Goal: Complete application form

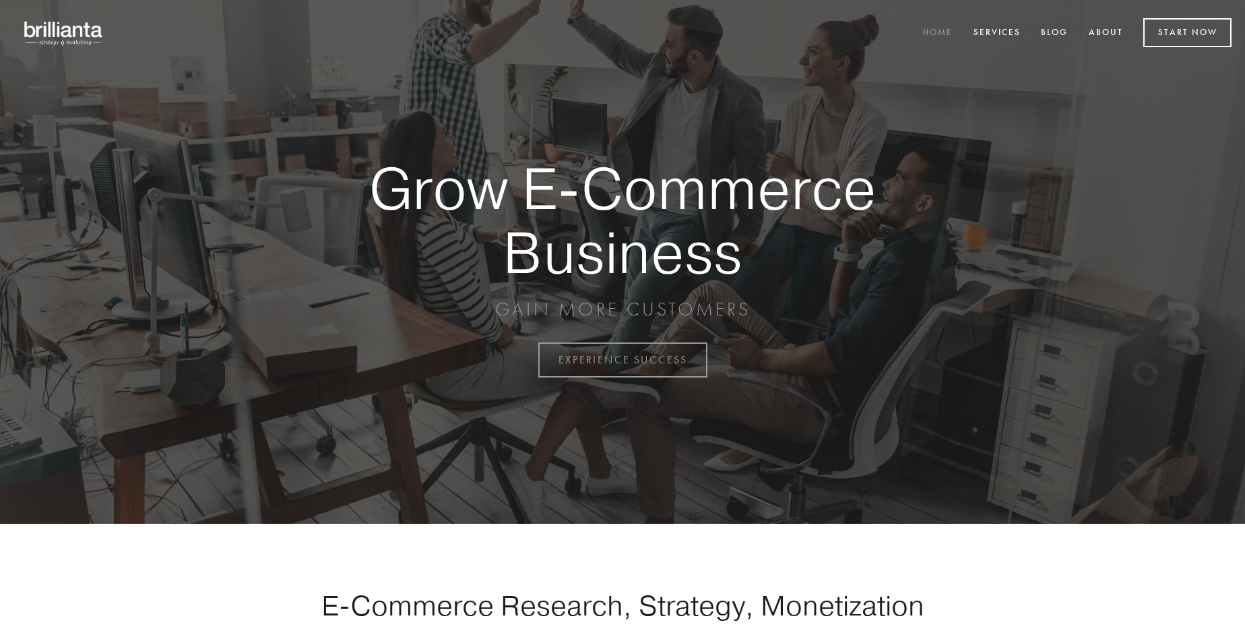
scroll to position [3531, 0]
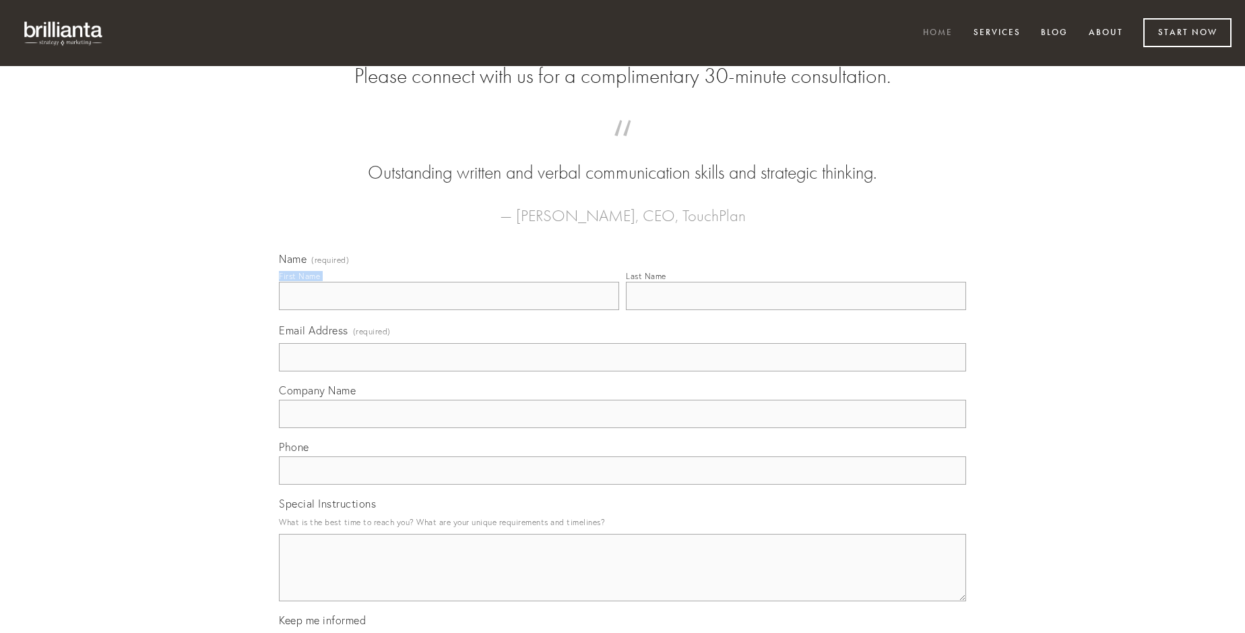
type input "[PERSON_NAME]"
click at [796, 310] on input "Last Name" at bounding box center [796, 296] width 340 height 28
type input "[PERSON_NAME]"
click at [622, 371] on input "Email Address (required)" at bounding box center [622, 357] width 687 height 28
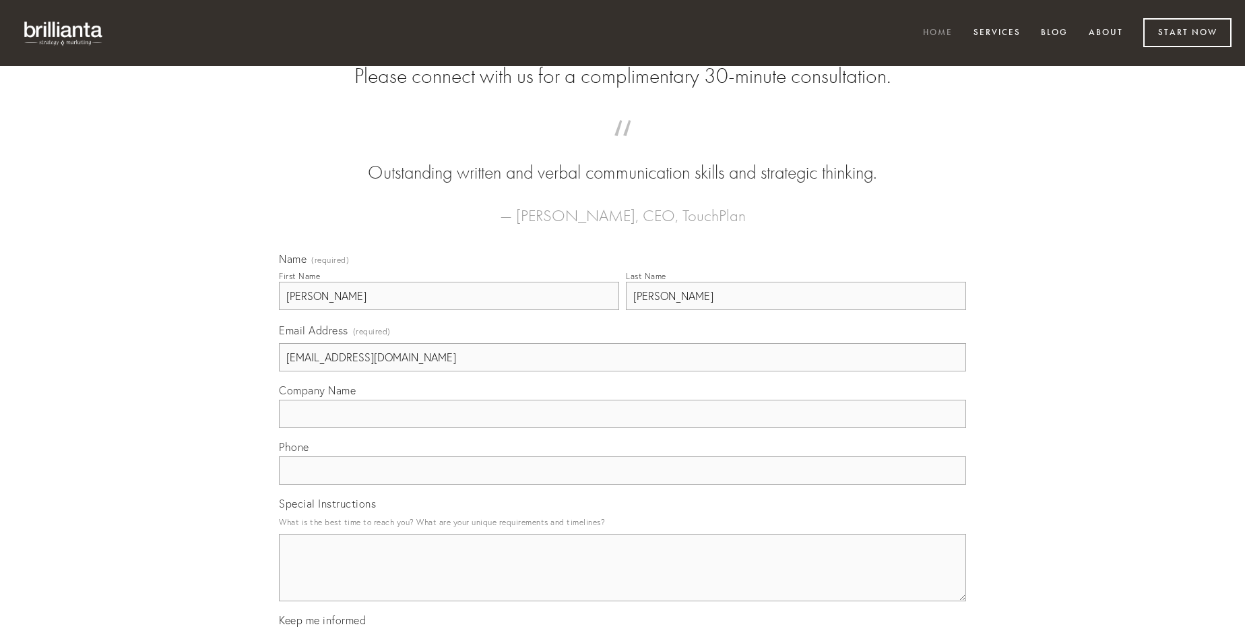
type input "[EMAIL_ADDRESS][DOMAIN_NAME]"
click at [622, 428] on input "Company Name" at bounding box center [622, 413] width 687 height 28
type input "veritas"
click at [622, 484] on input "text" at bounding box center [622, 470] width 687 height 28
click at [622, 579] on textarea "Special Instructions" at bounding box center [622, 567] width 687 height 67
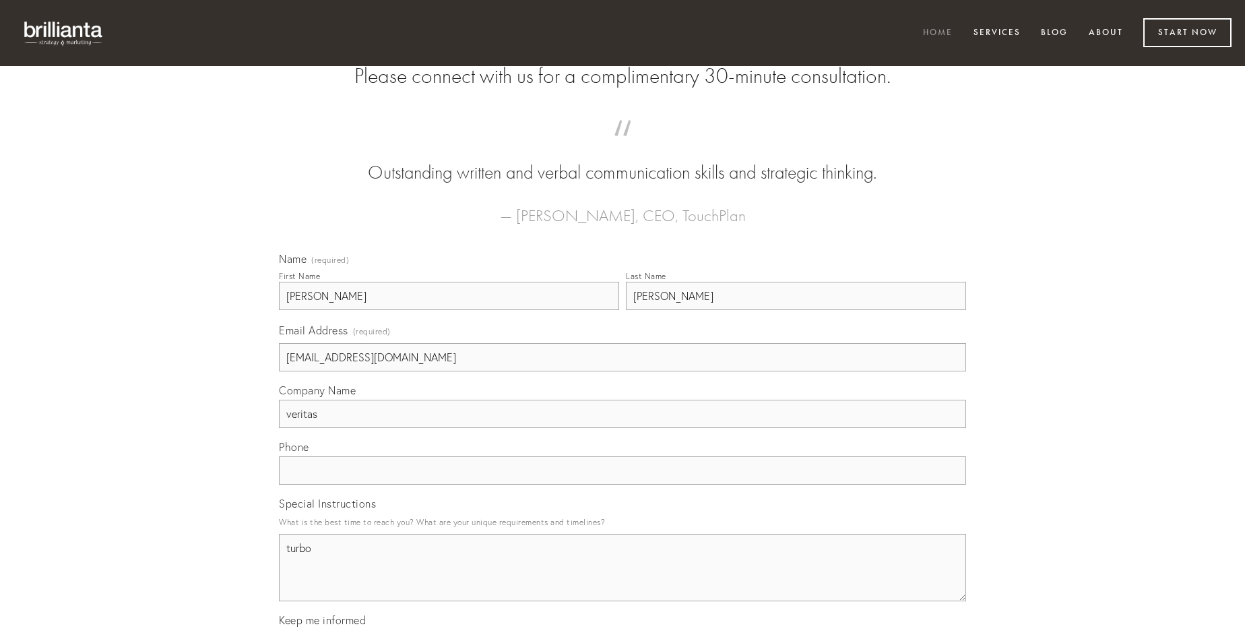
type textarea "turbo"
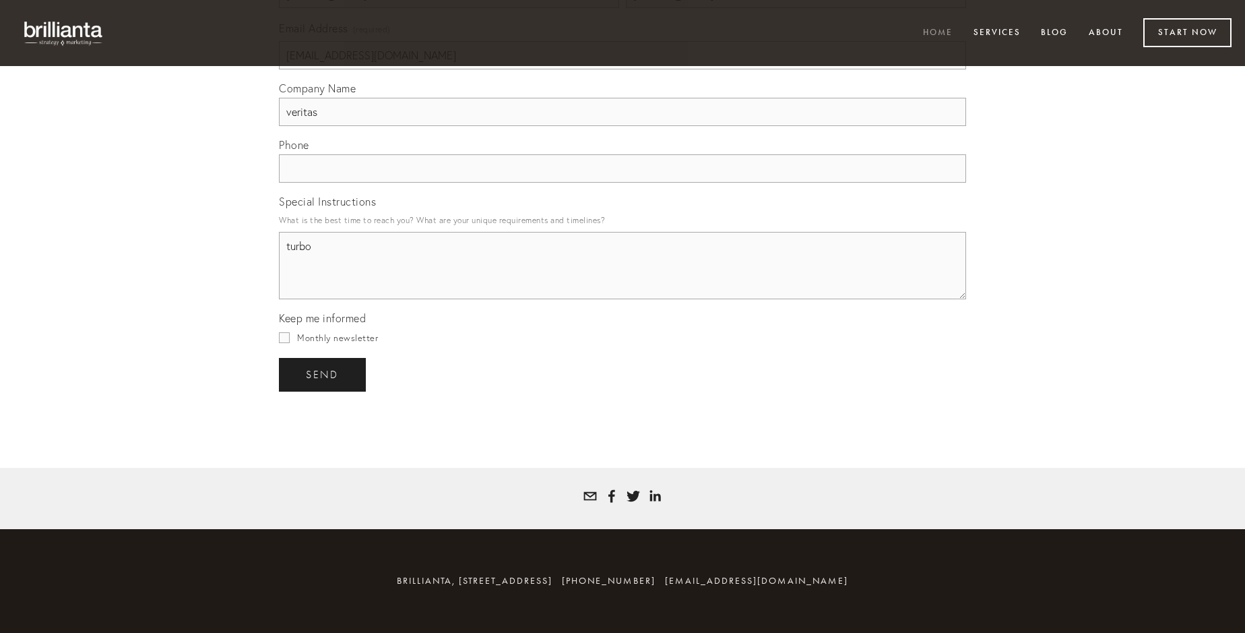
click at [323, 374] on span "send" at bounding box center [322, 374] width 33 height 12
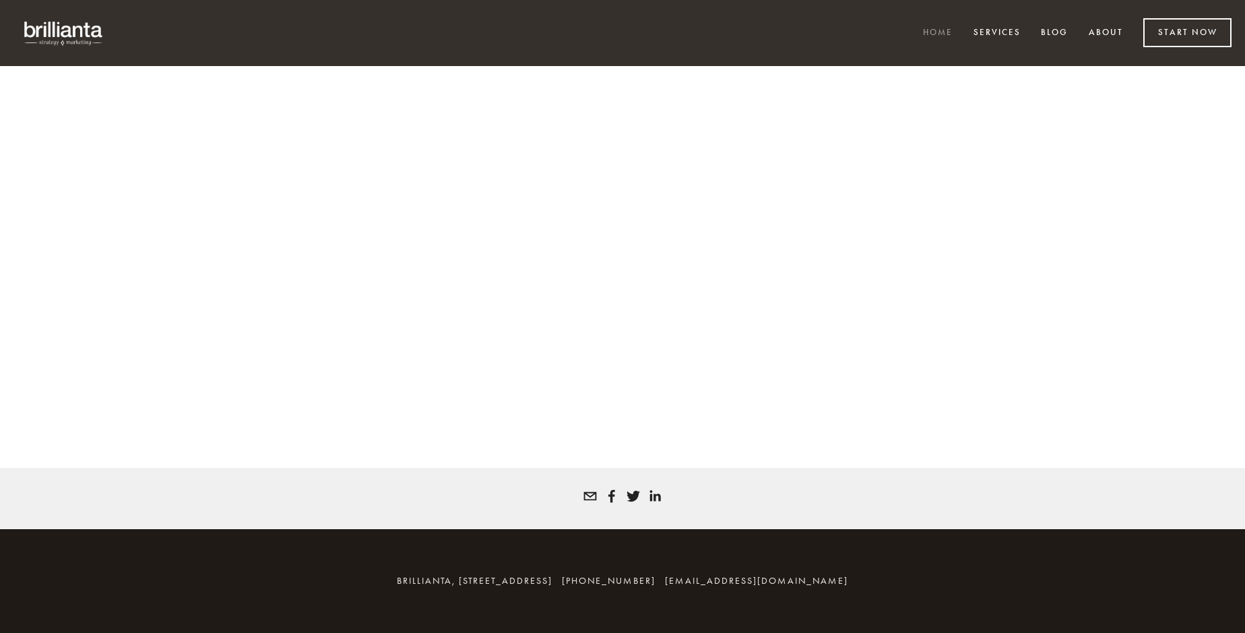
scroll to position [3513, 0]
